Goal: Task Accomplishment & Management: Use online tool/utility

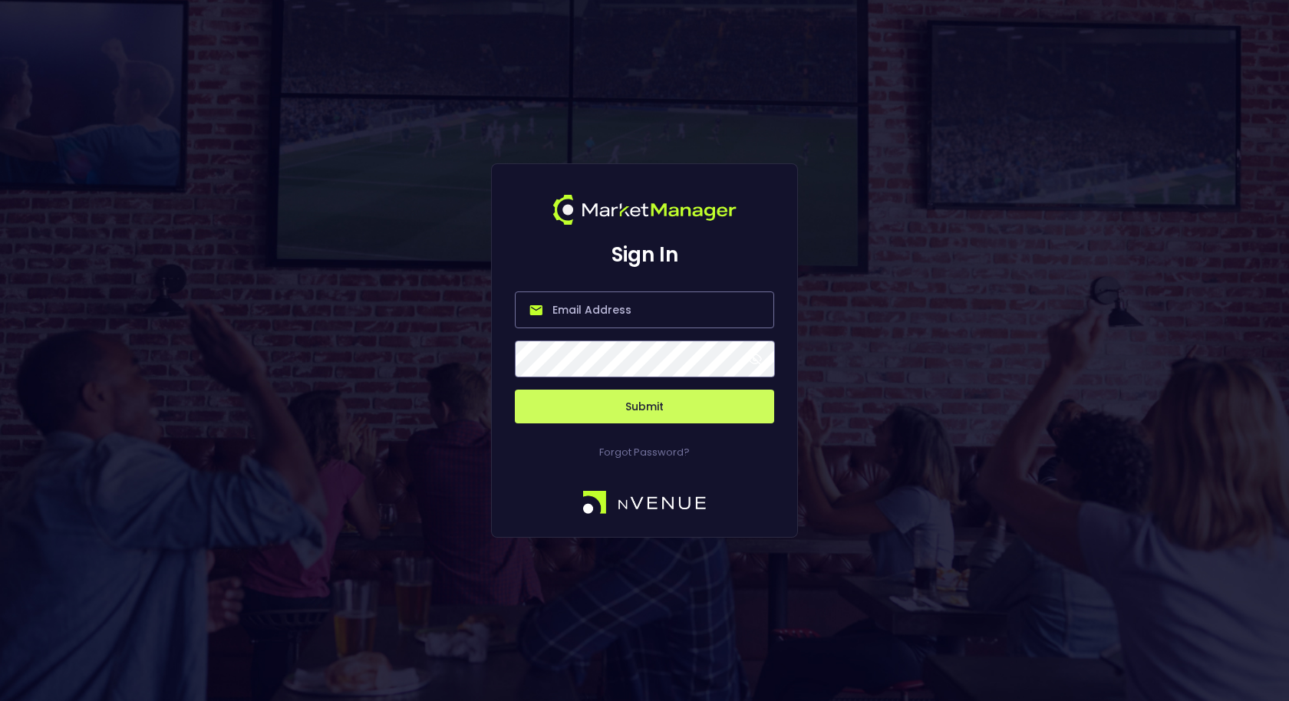
click at [639, 317] on input "email" at bounding box center [644, 310] width 259 height 37
type input "[EMAIL_ADDRESS][DOMAIN_NAME]"
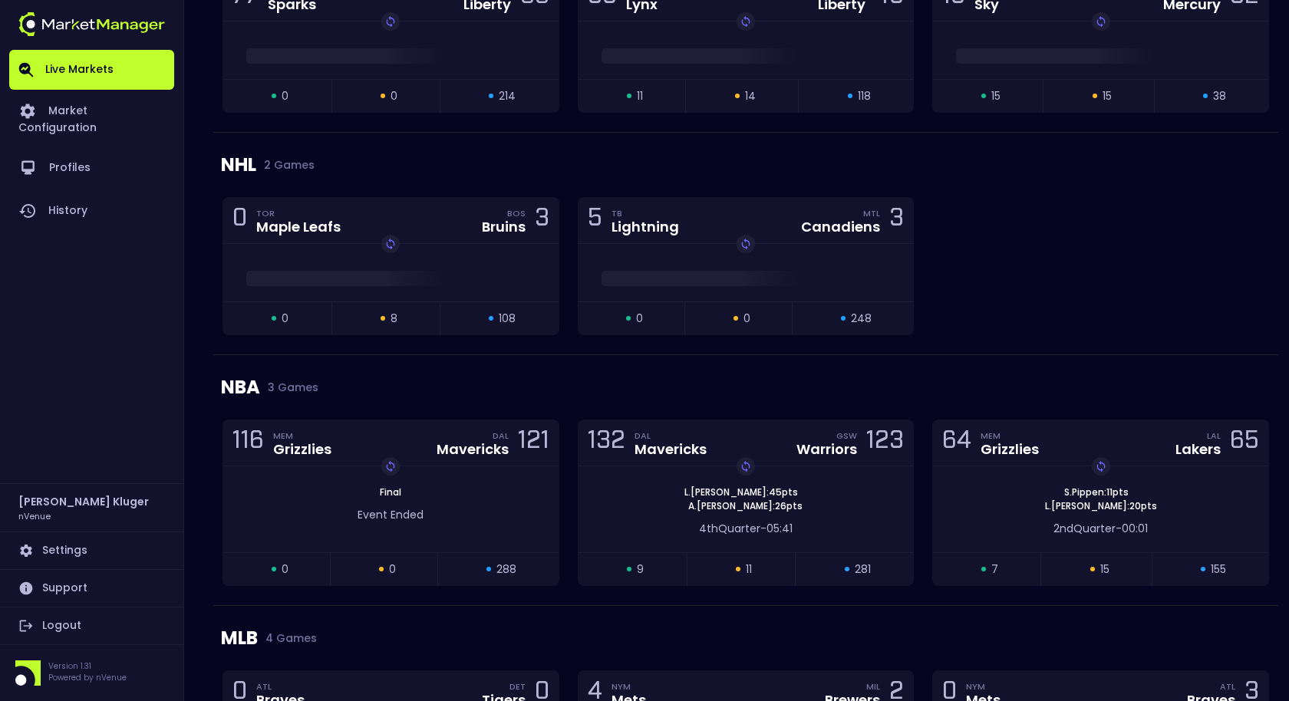
scroll to position [1458, 0]
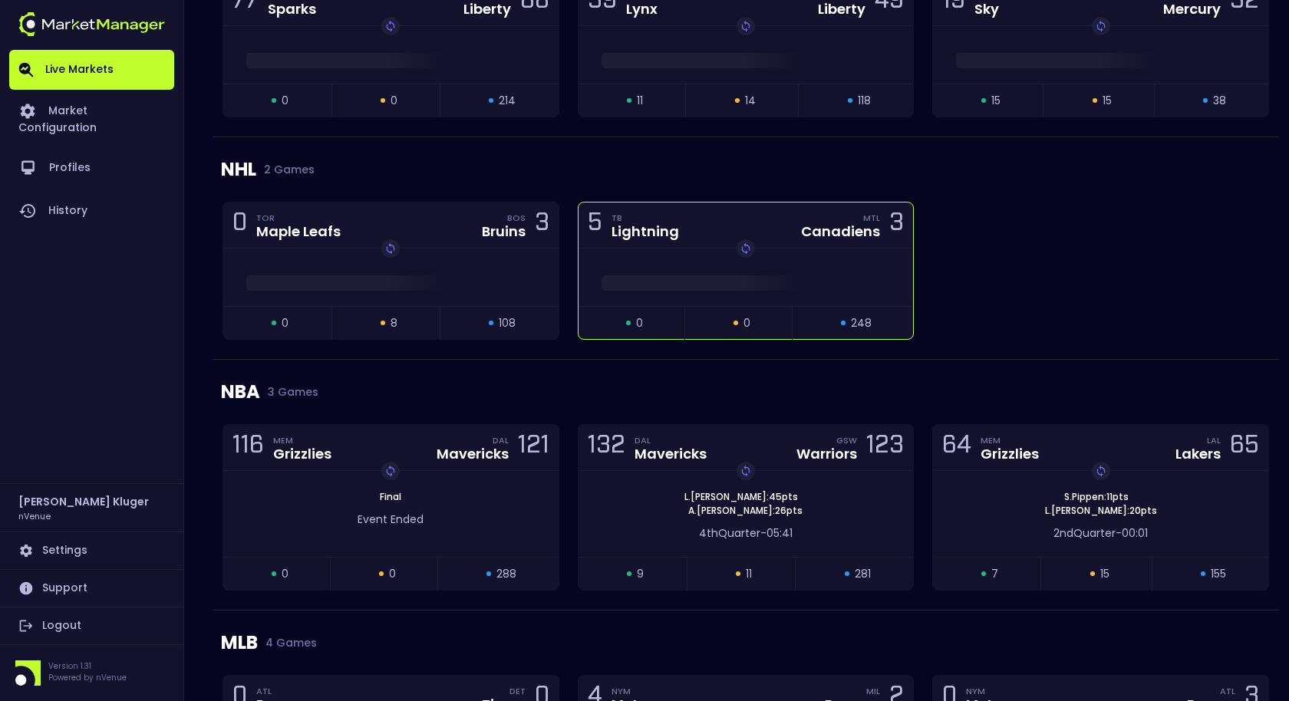
click at [704, 306] on div "open 0 suspended 0 closed 248" at bounding box center [745, 322] width 335 height 33
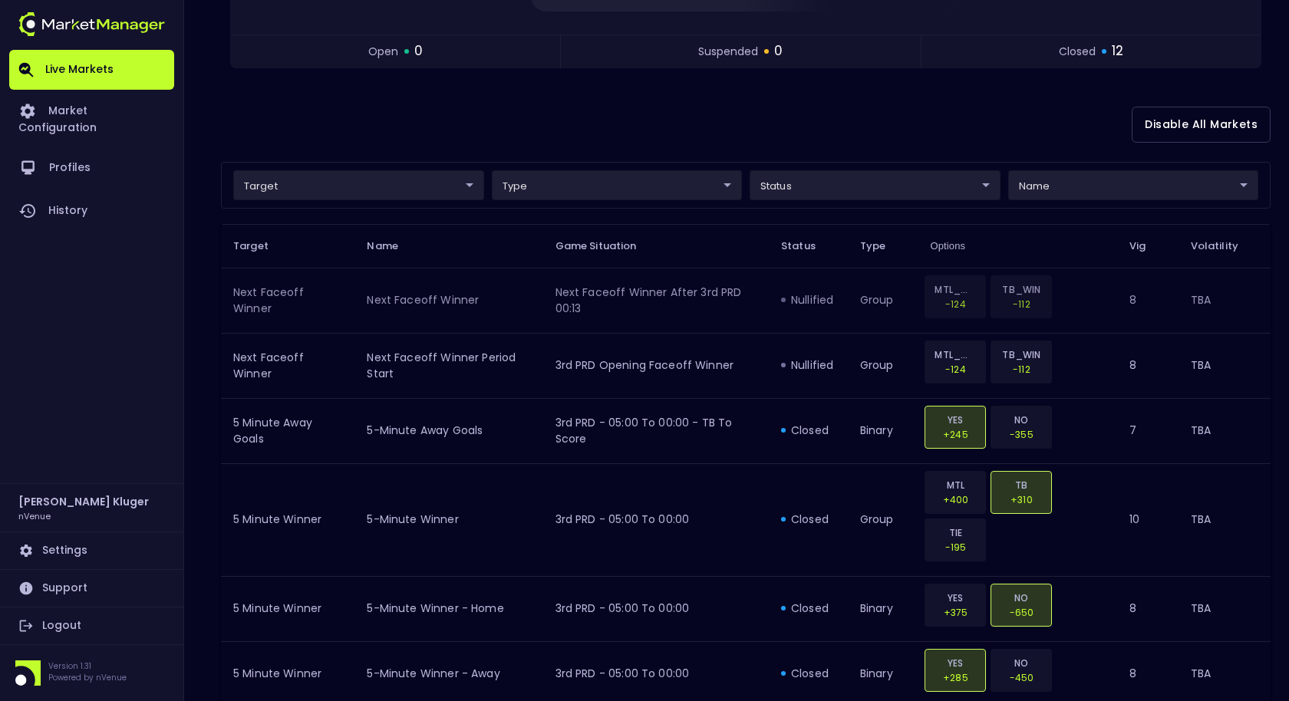
scroll to position [278, 0]
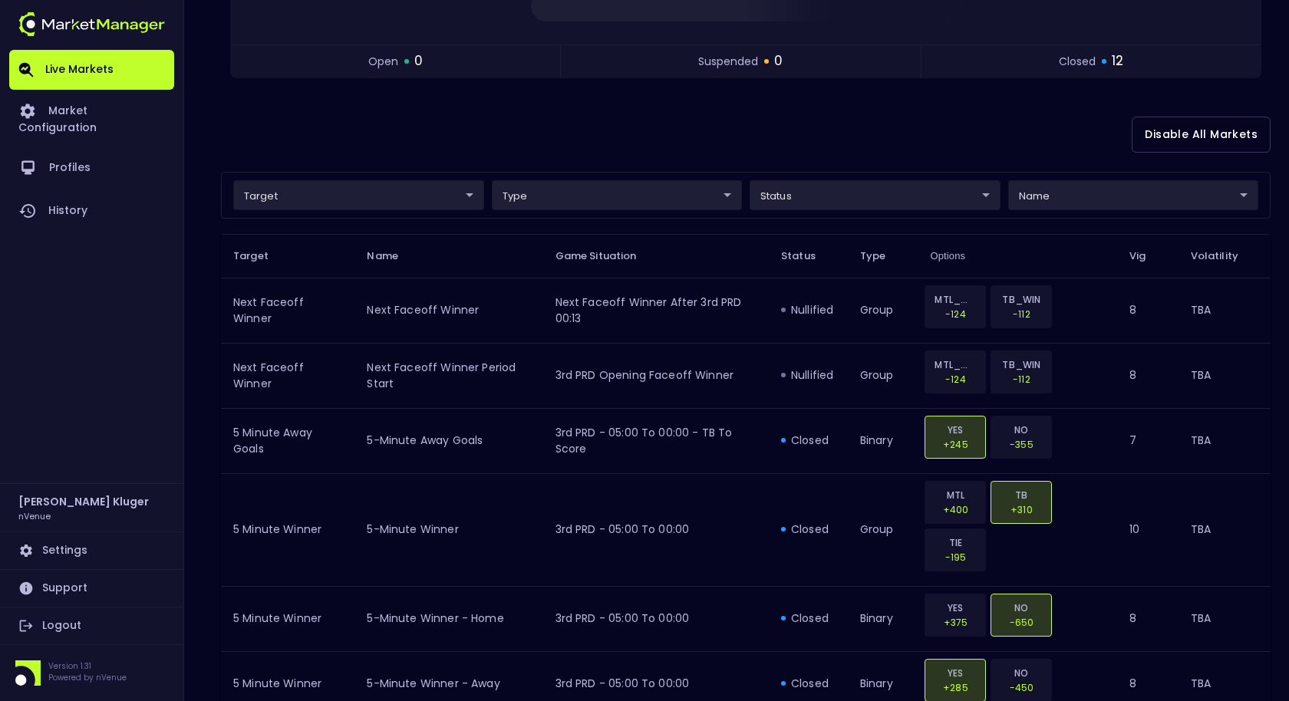
click at [399, 191] on body "Live Markets Market Configuration Profiles History [PERSON_NAME] nVenue Setting…" at bounding box center [644, 542] width 1289 height 1641
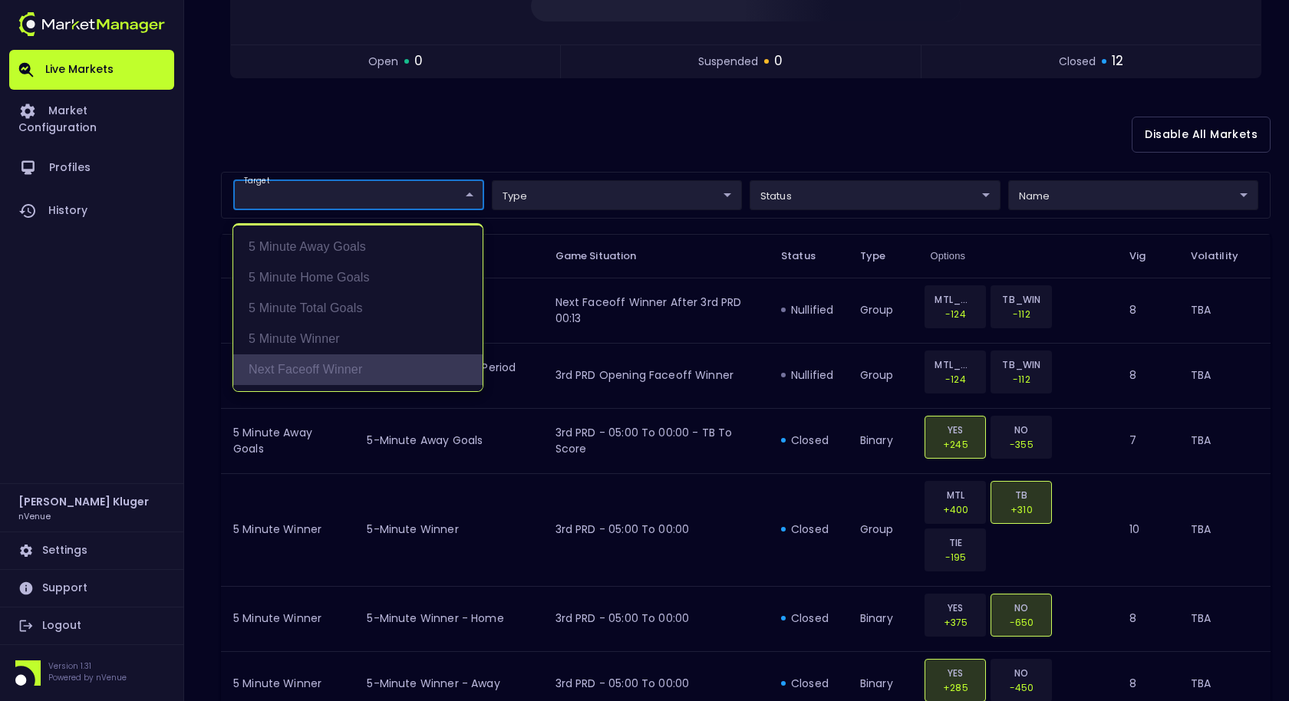
click at [361, 366] on li "Next Faceoff Winner" at bounding box center [357, 369] width 249 height 31
type input "Next Faceoff Winner"
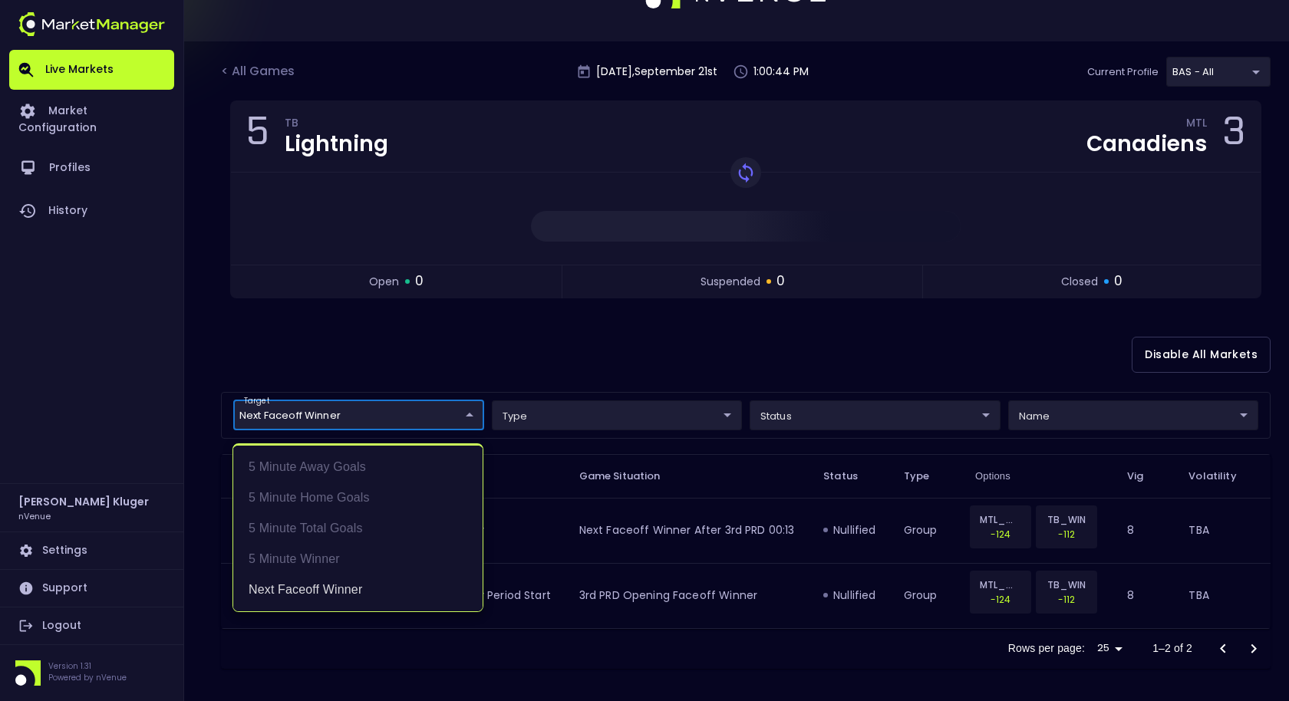
click at [641, 494] on div at bounding box center [644, 350] width 1289 height 701
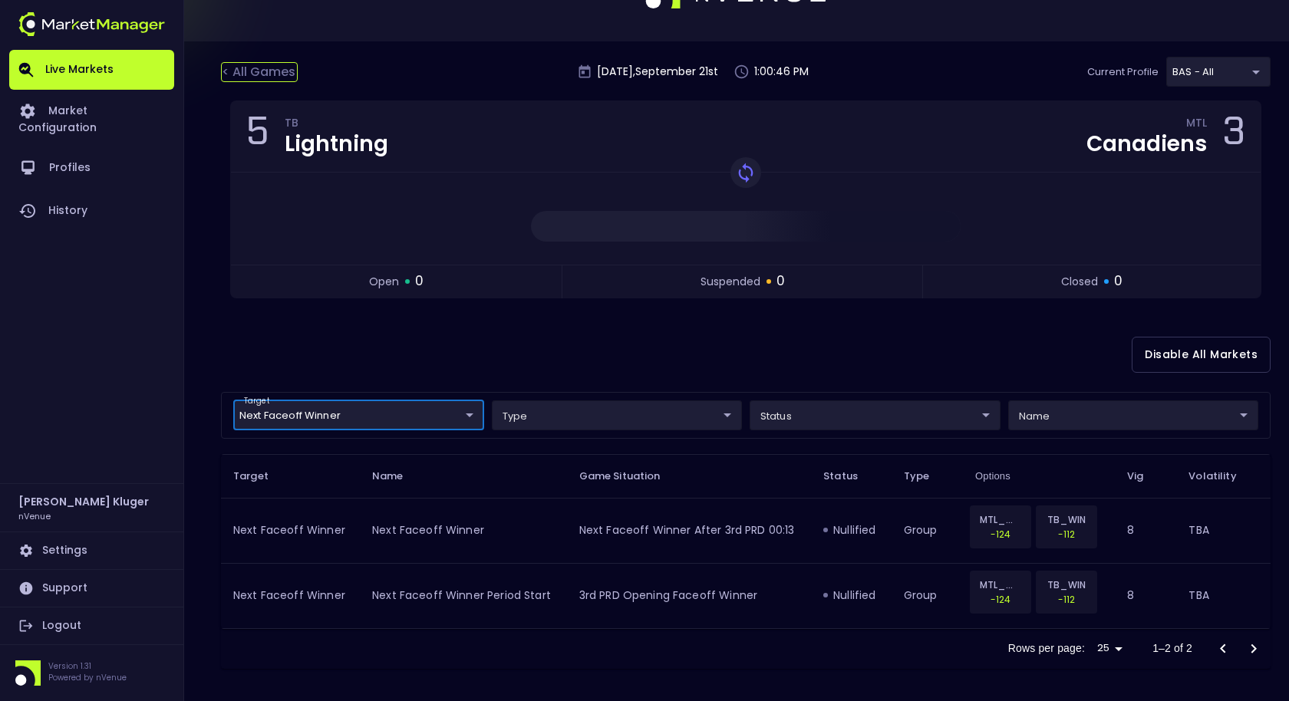
click at [262, 68] on div "< All Games" at bounding box center [259, 72] width 77 height 20
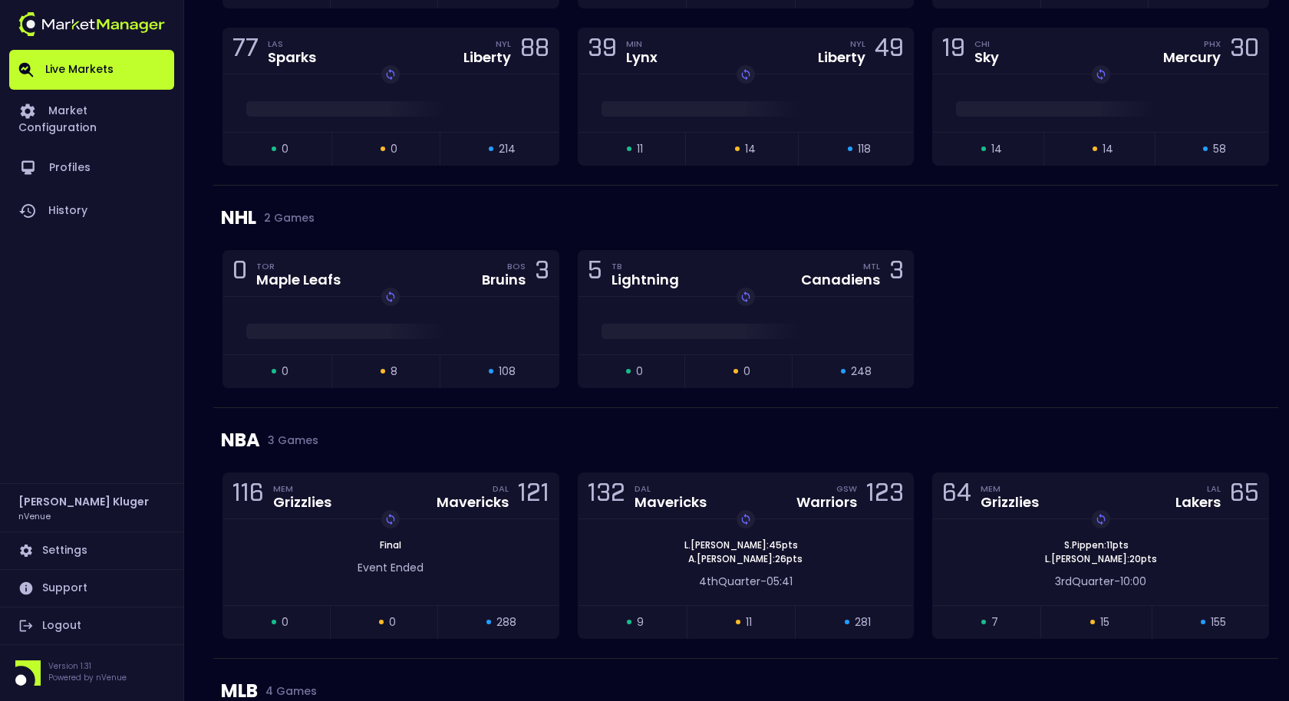
scroll to position [1408, 0]
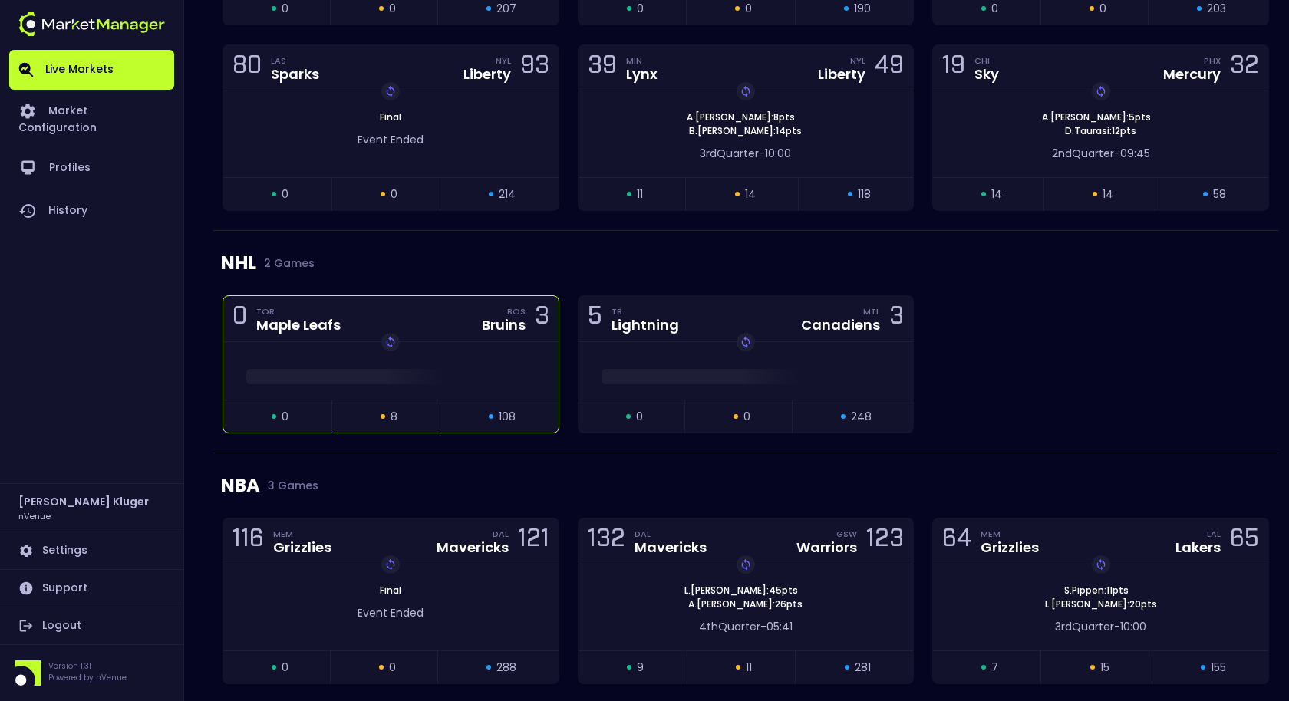
click at [516, 351] on div "Replay Game" at bounding box center [390, 371] width 335 height 58
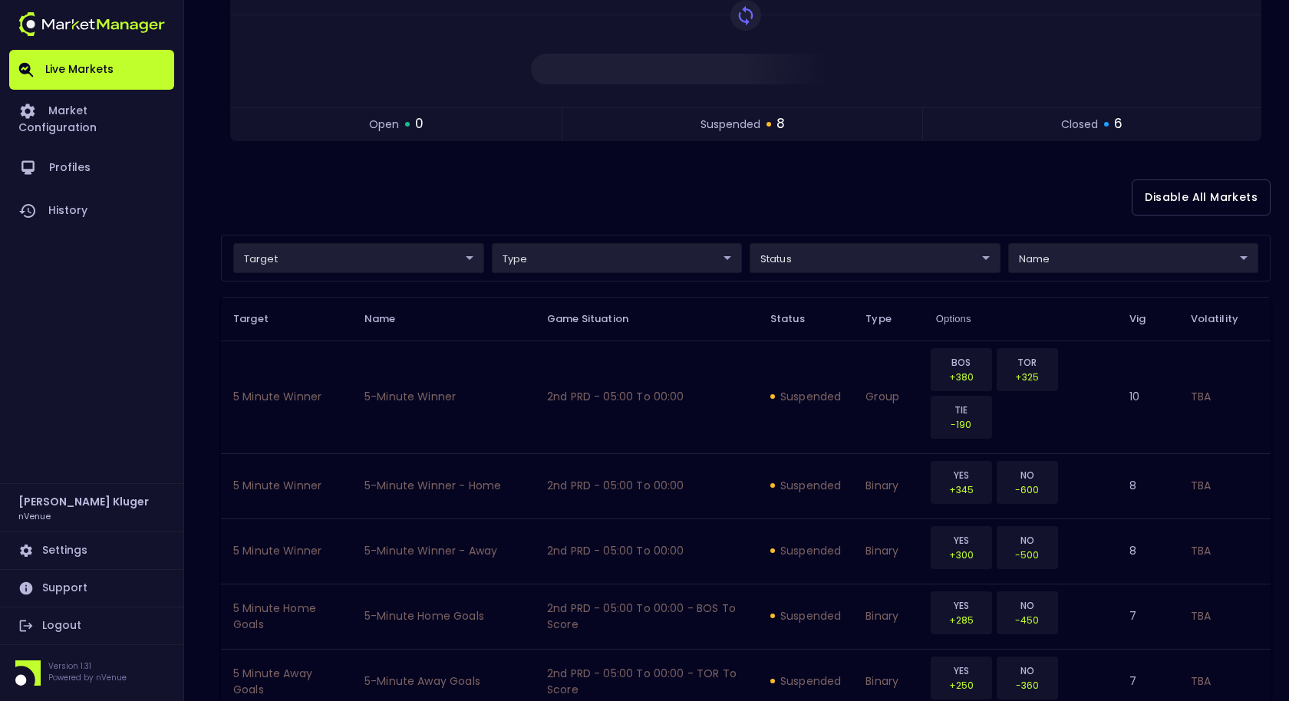
scroll to position [216, 0]
click at [414, 252] on body "Live Markets Market Configuration Profiles History [PERSON_NAME] nVenue Setting…" at bounding box center [644, 604] width 1289 height 1641
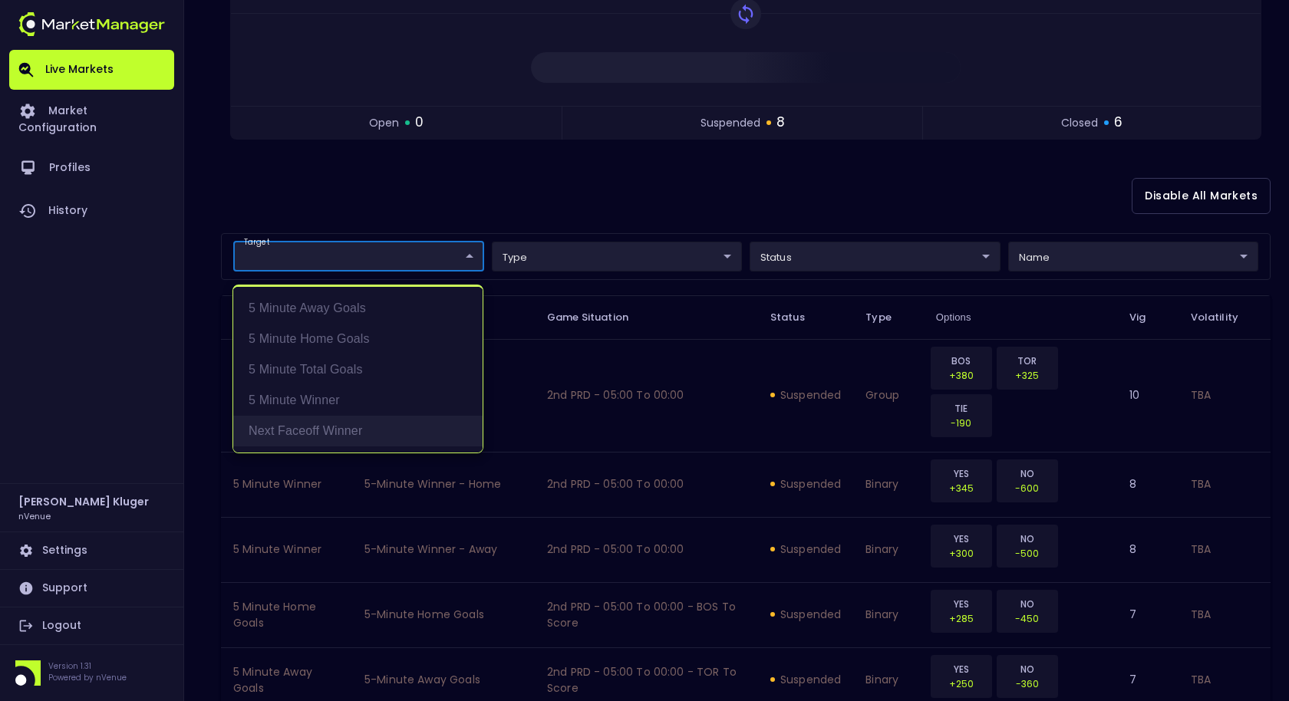
click at [375, 420] on li "Next Faceoff Winner" at bounding box center [357, 431] width 249 height 31
type input "Next Faceoff Winner"
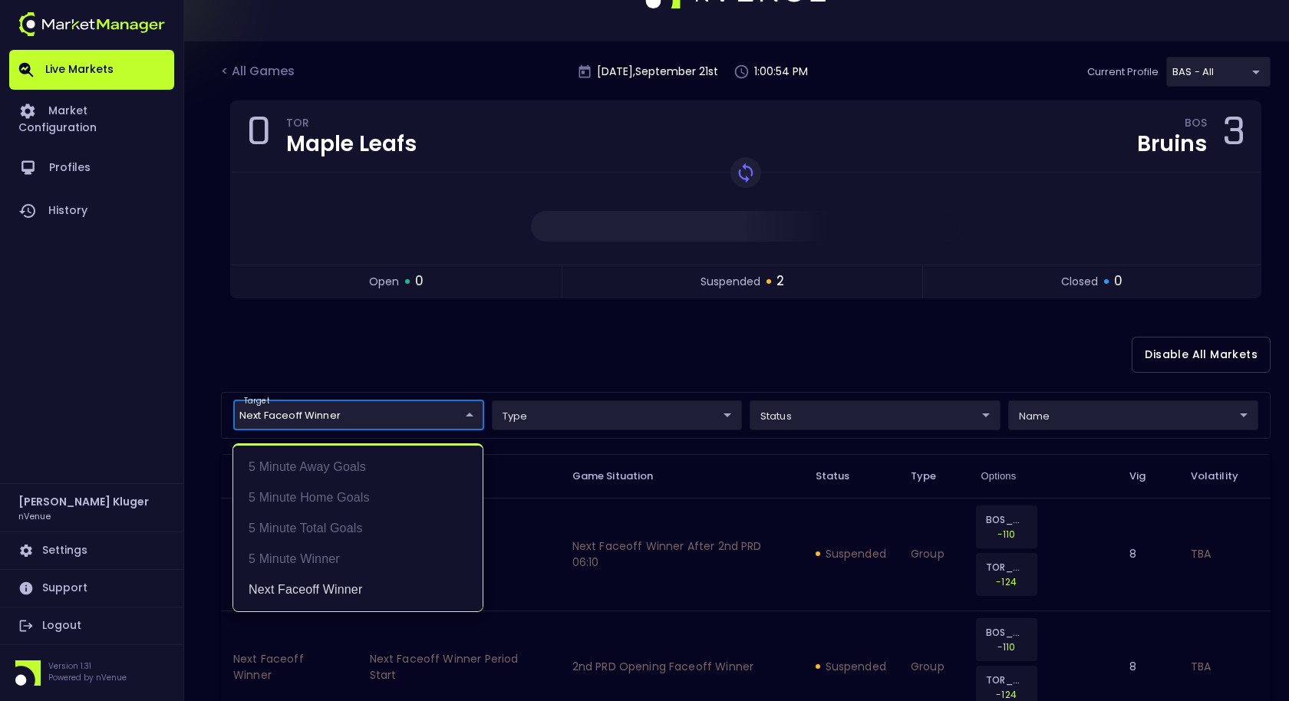
click at [479, 330] on div at bounding box center [644, 350] width 1289 height 701
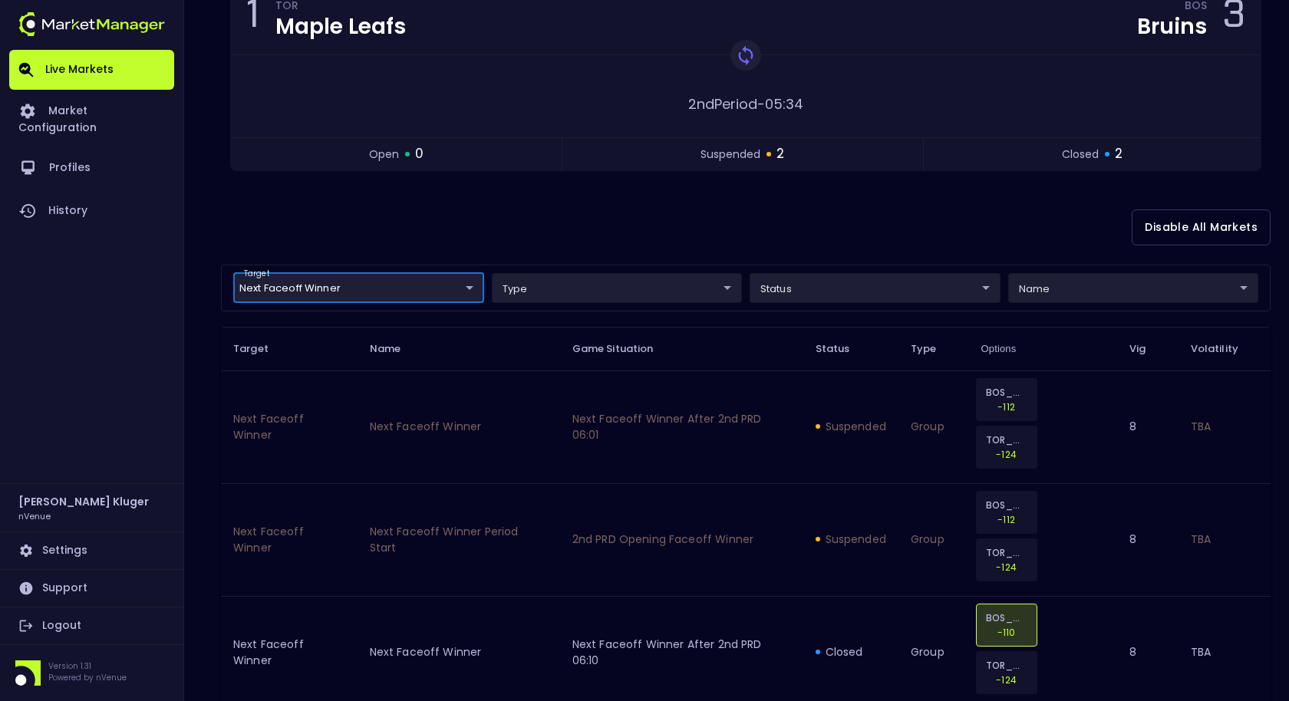
scroll to position [177, 0]
click at [572, 392] on td "Next Faceoff Winner After 2nd PRD 06:01" at bounding box center [681, 424] width 243 height 113
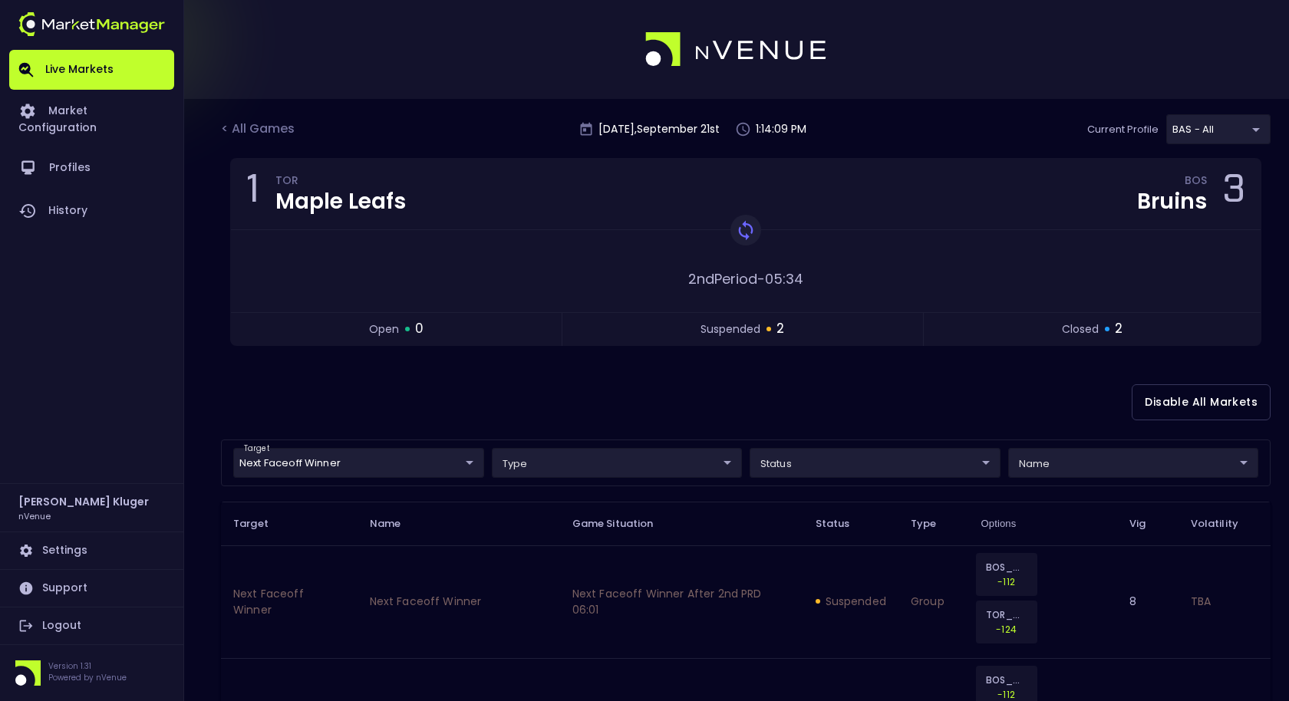
click at [258, 143] on div "< All Games [DATE] 1:14:09 PM Current Profile BAS - All 0d810fa5-e353-4d9c-b11d…" at bounding box center [746, 136] width 1050 height 44
click at [266, 130] on div "< All Games" at bounding box center [259, 130] width 77 height 20
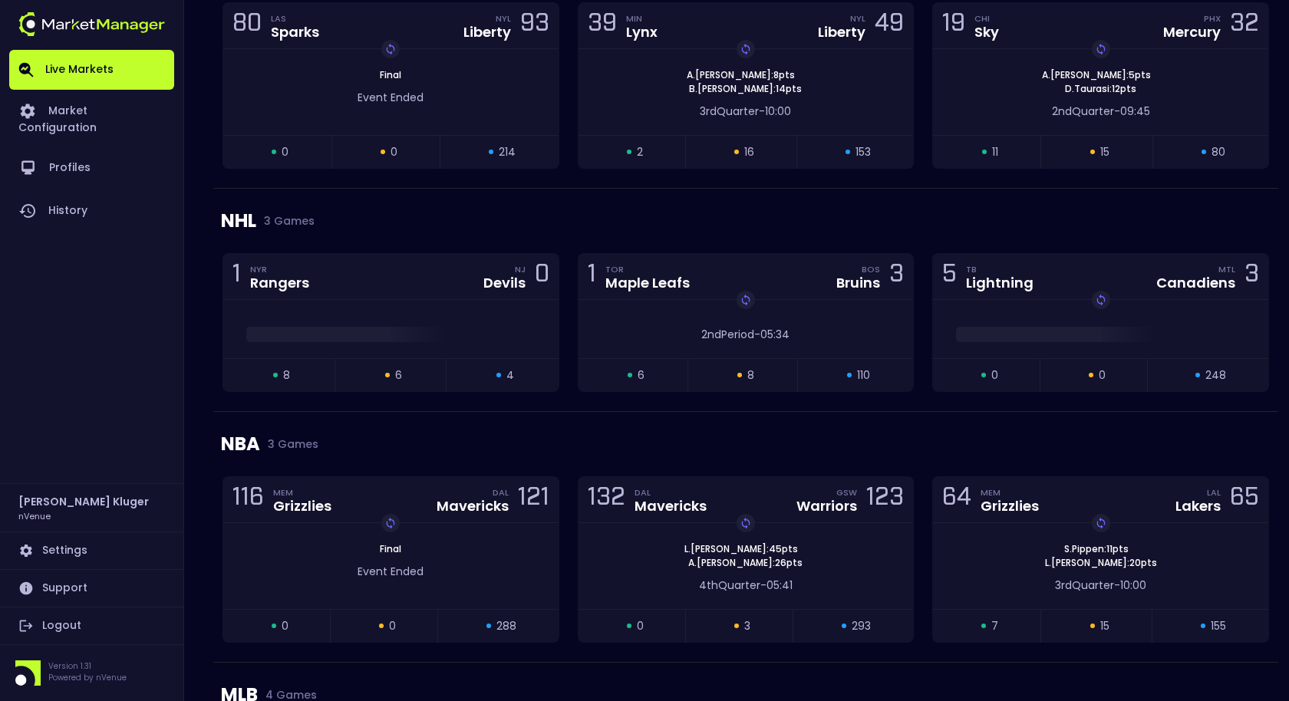
scroll to position [1506, 0]
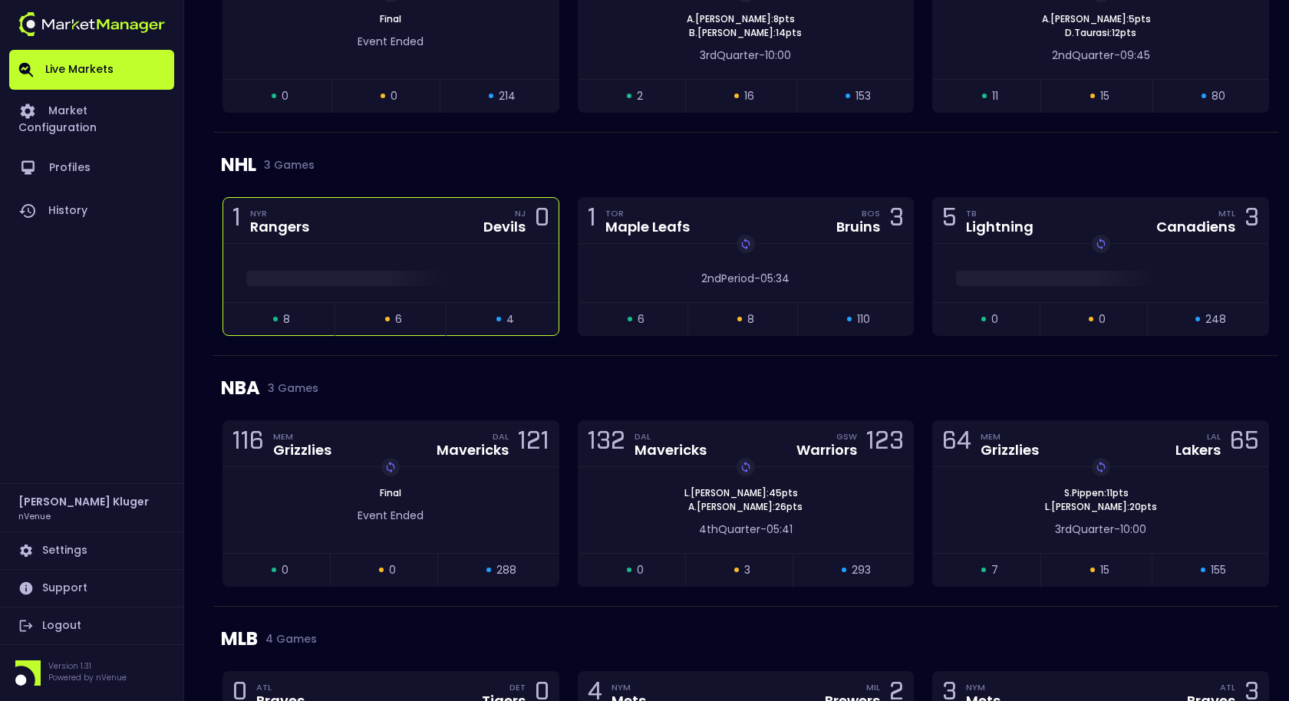
click at [427, 255] on div at bounding box center [390, 273] width 335 height 58
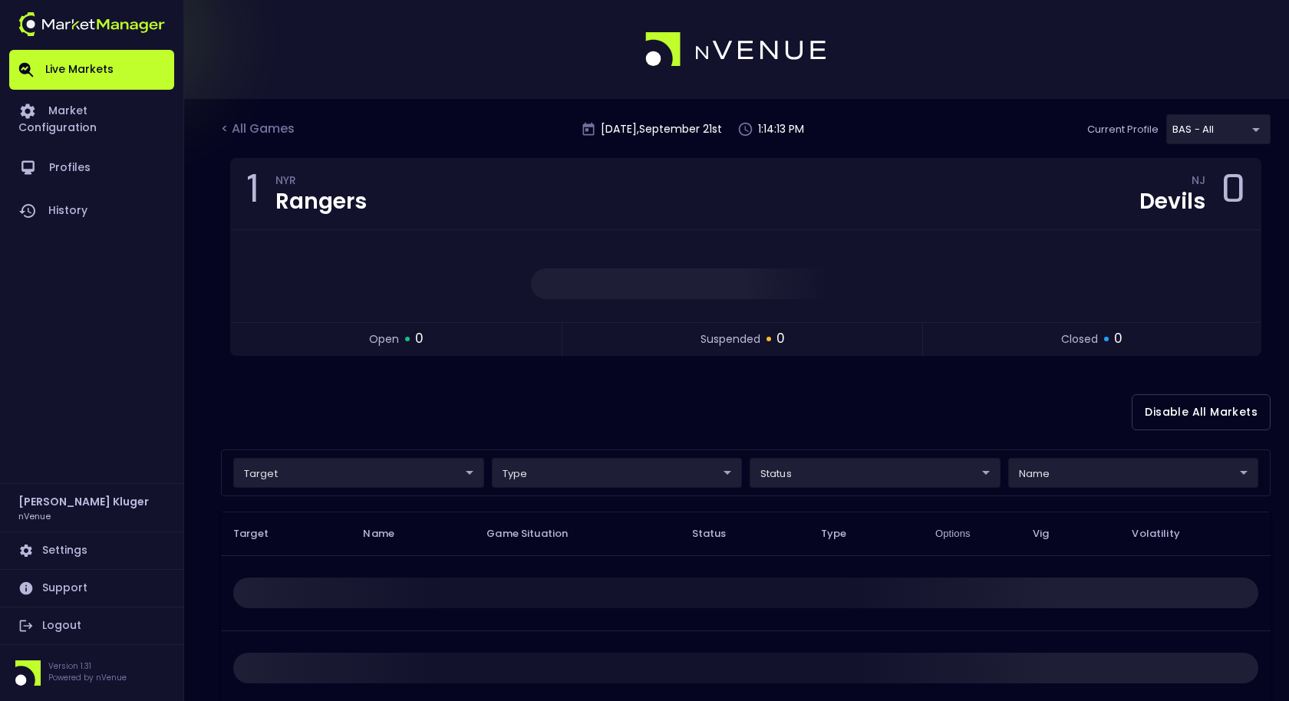
scroll to position [147, 0]
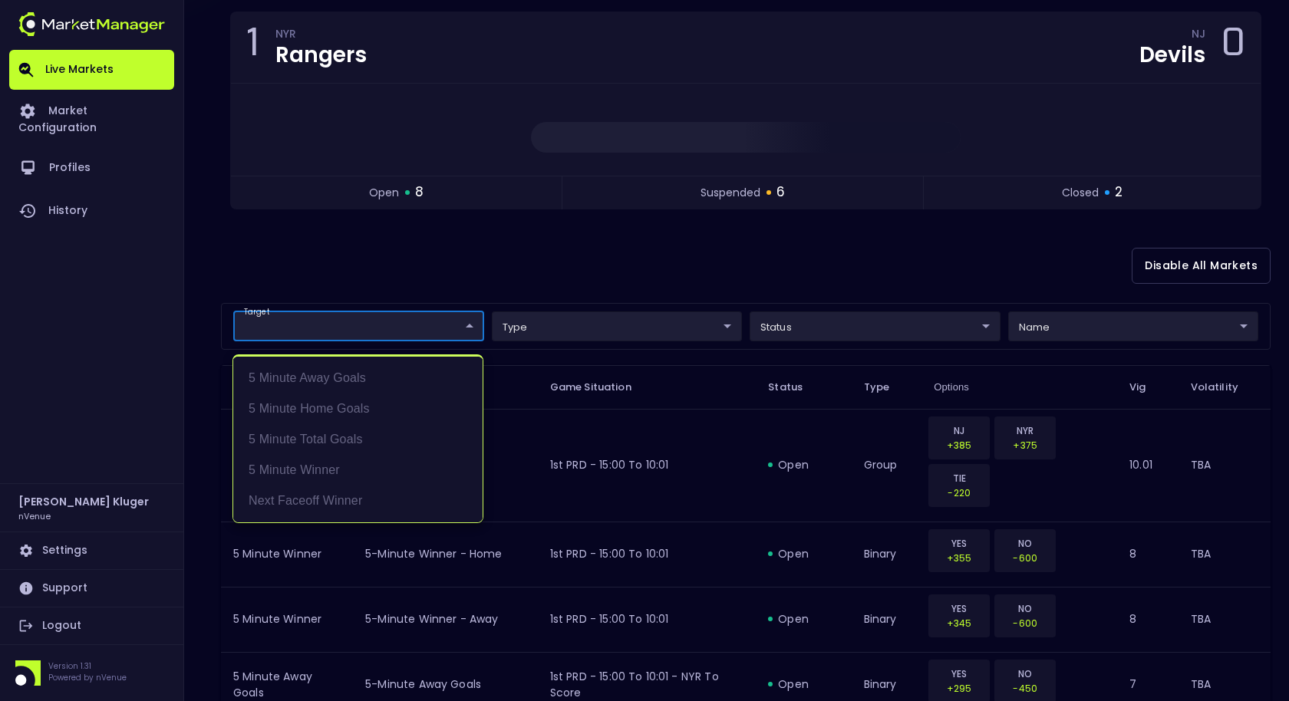
click at [329, 502] on li "Next Faceoff Winner" at bounding box center [357, 501] width 249 height 31
type input "Next Faceoff Winner"
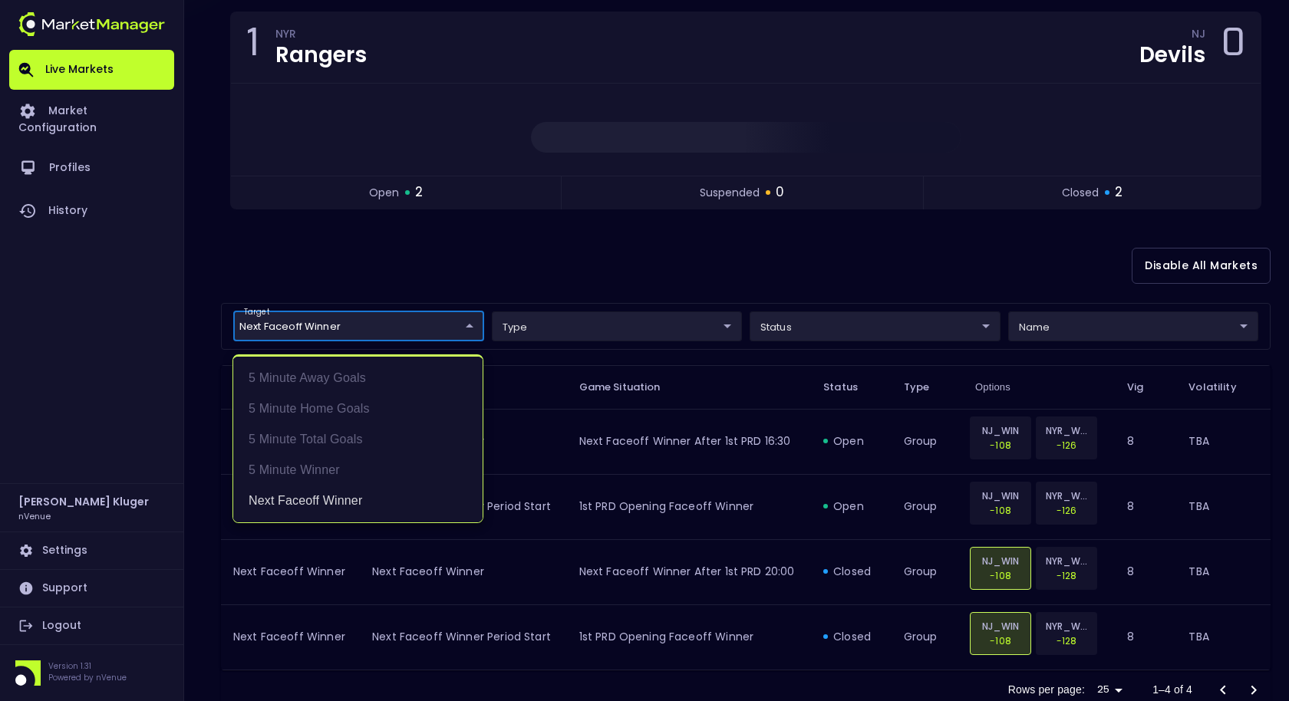
click at [521, 256] on div at bounding box center [644, 350] width 1289 height 701
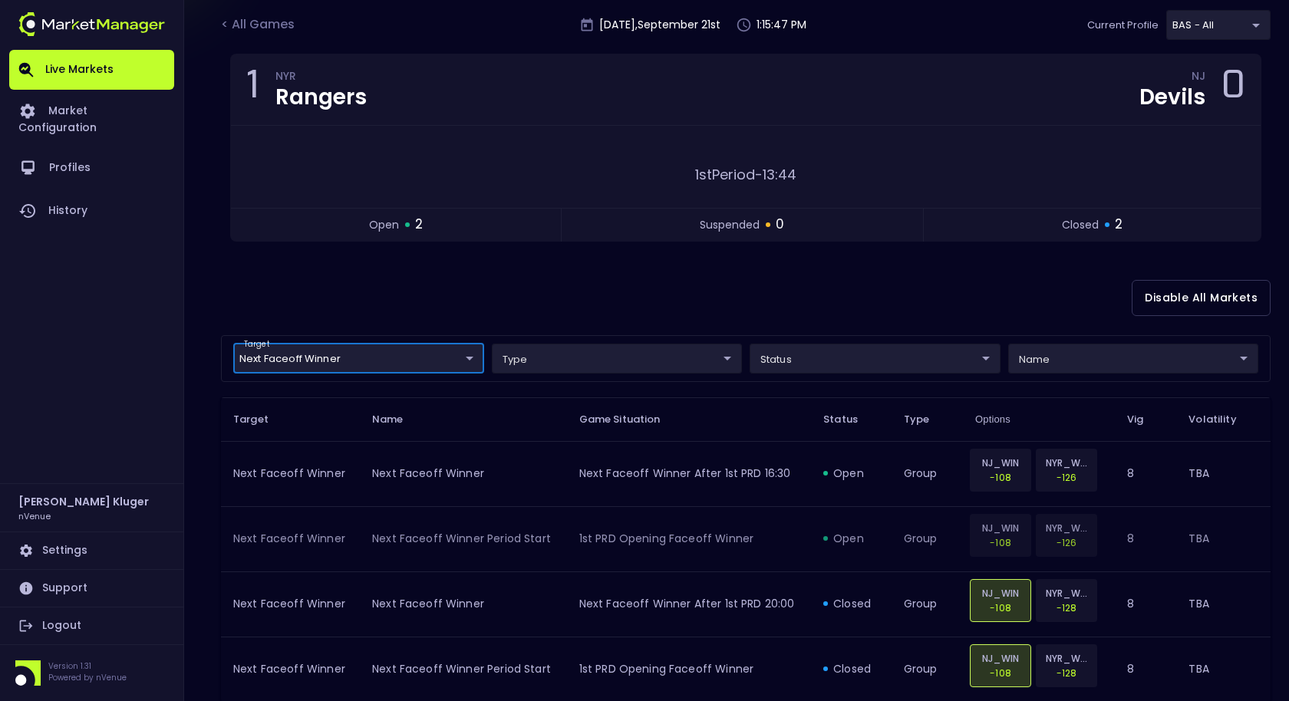
scroll to position [108, 0]
